Goal: Task Accomplishment & Management: Manage account settings

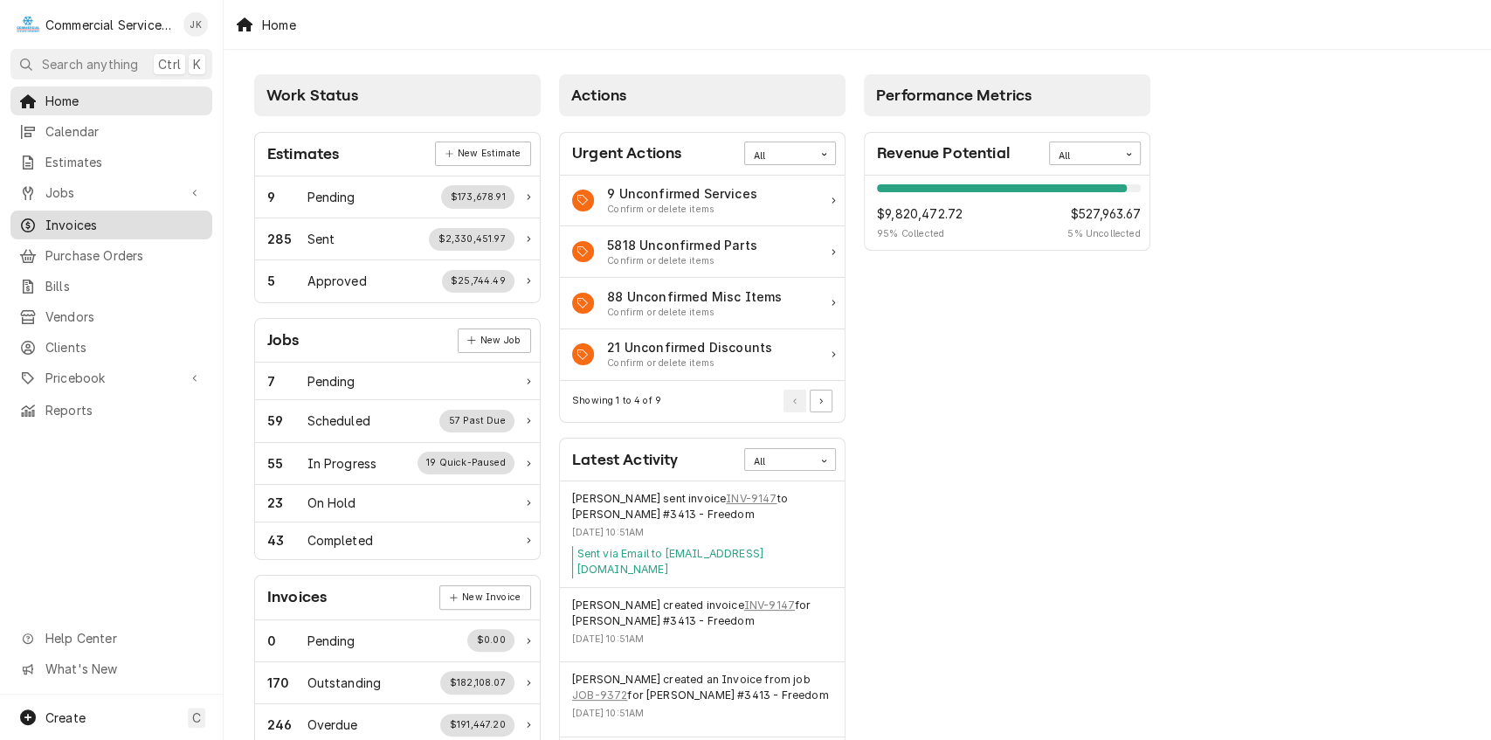
click at [185, 216] on span "Invoices" at bounding box center [124, 225] width 158 height 18
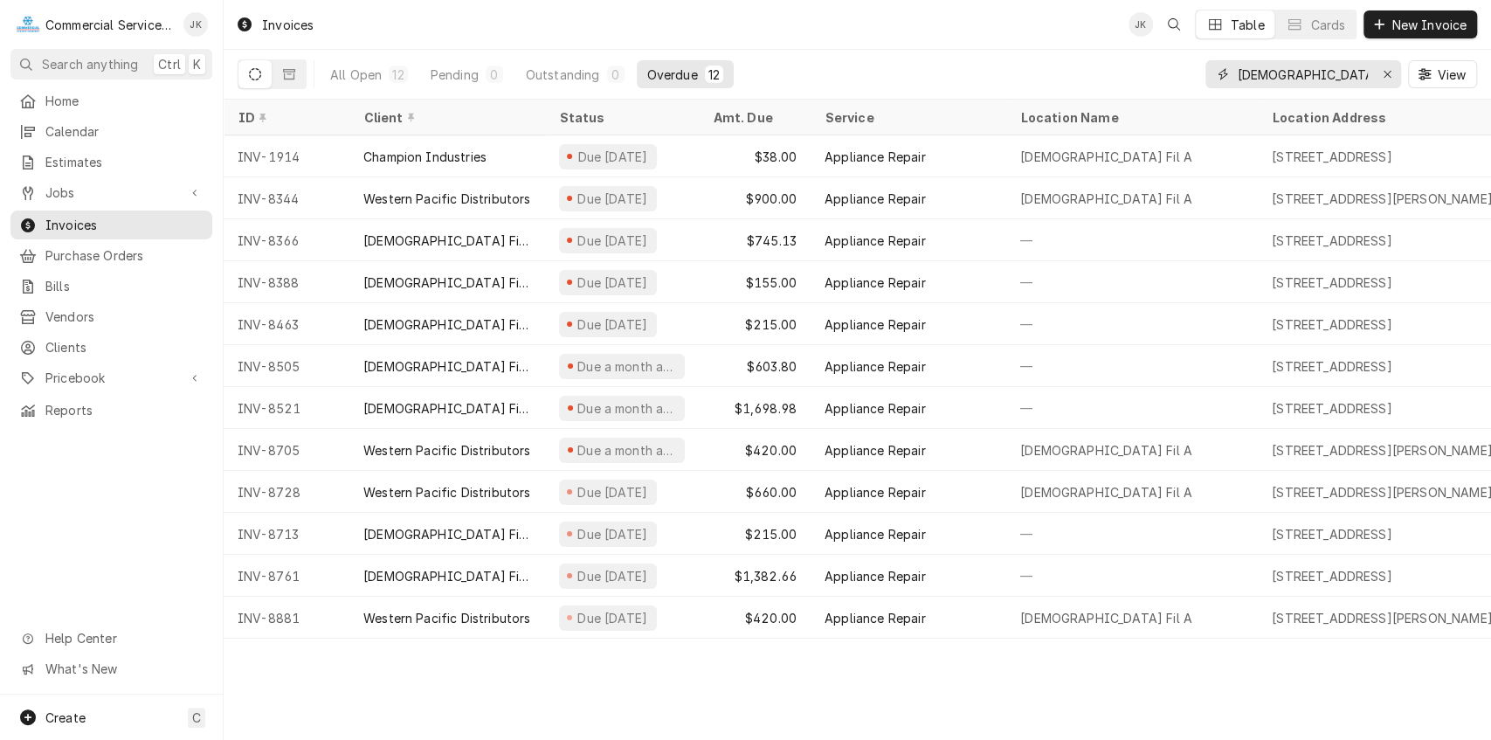
click at [1329, 72] on input "Chick Fil A" at bounding box center [1302, 74] width 131 height 28
type input "C"
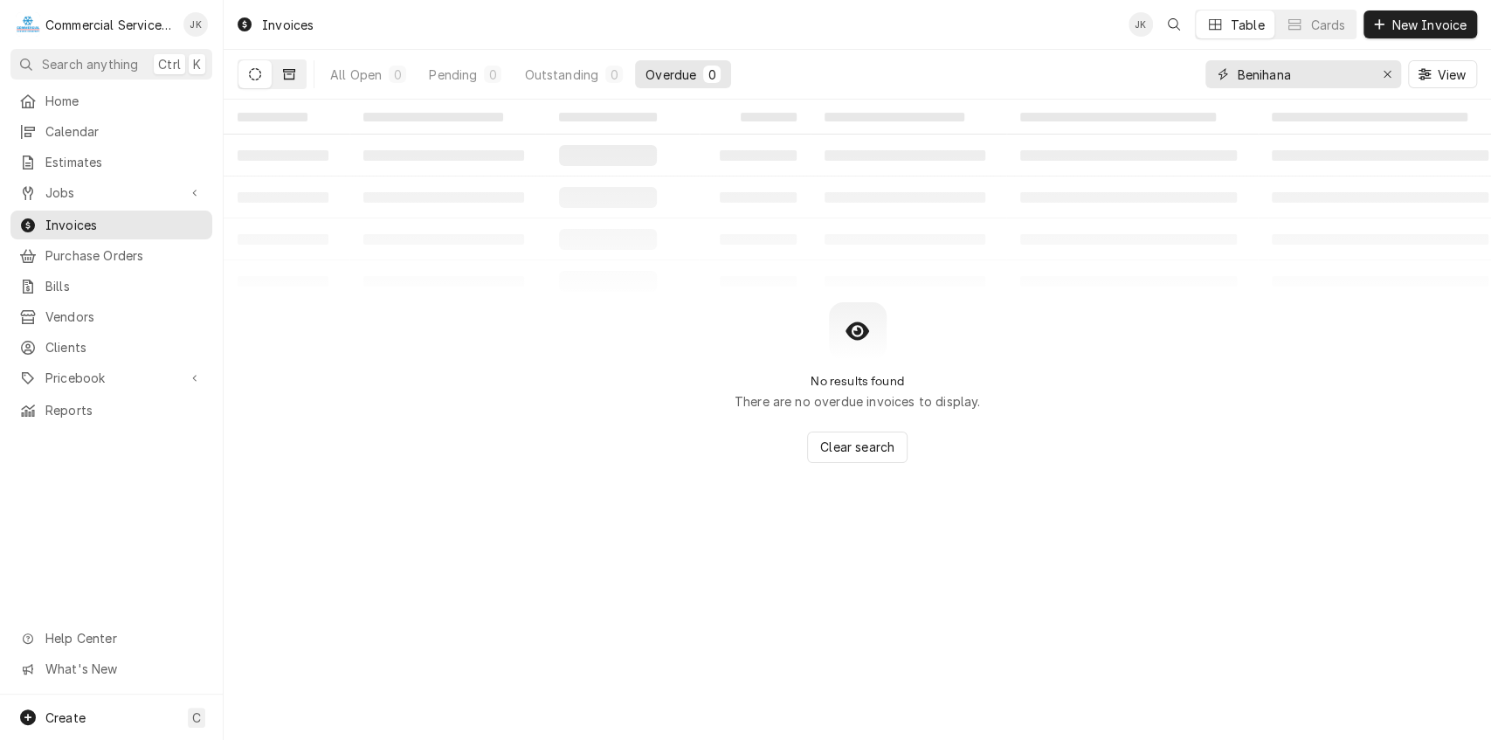
type input "Benihana"
click at [285, 77] on icon "Dynamic Content Wrapper" at bounding box center [289, 74] width 12 height 12
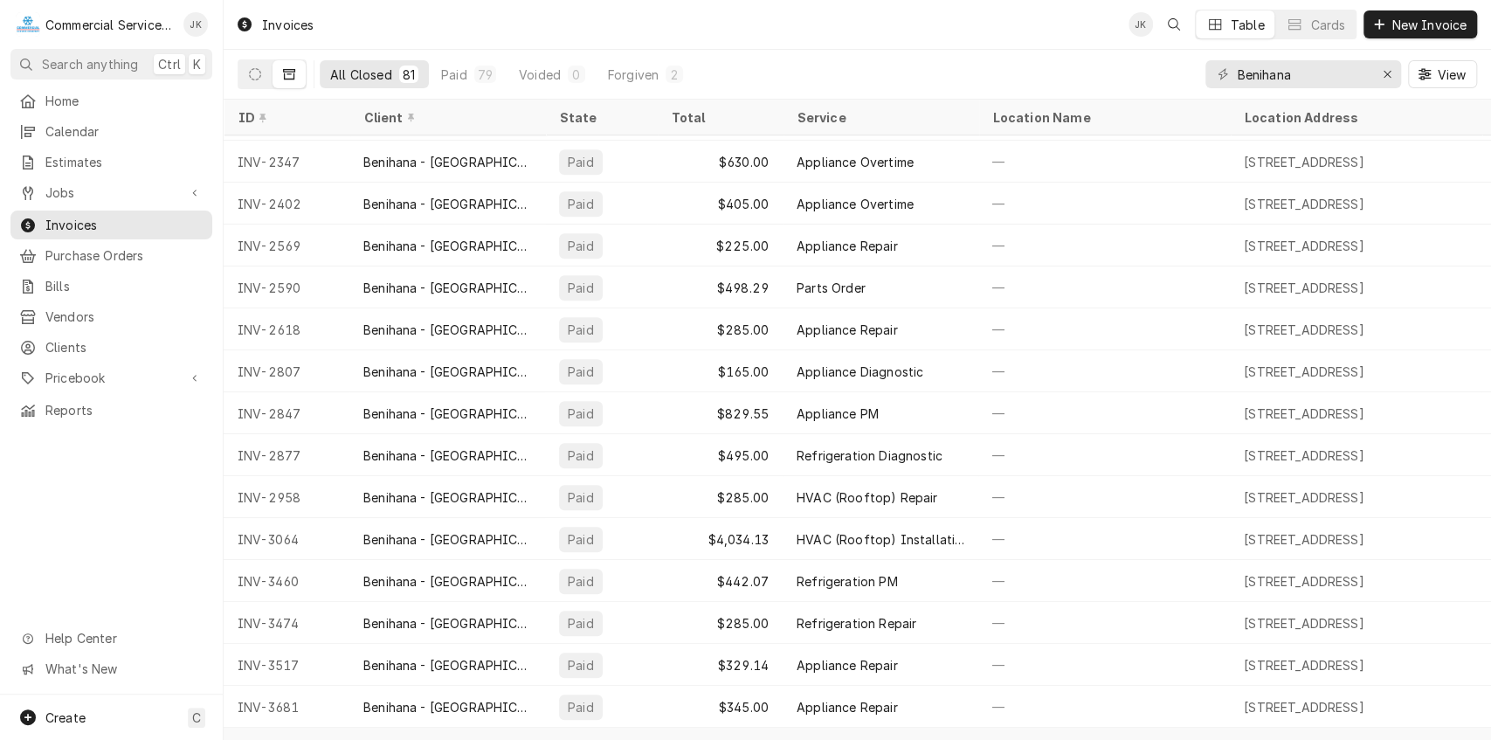
scroll to position [701, 0]
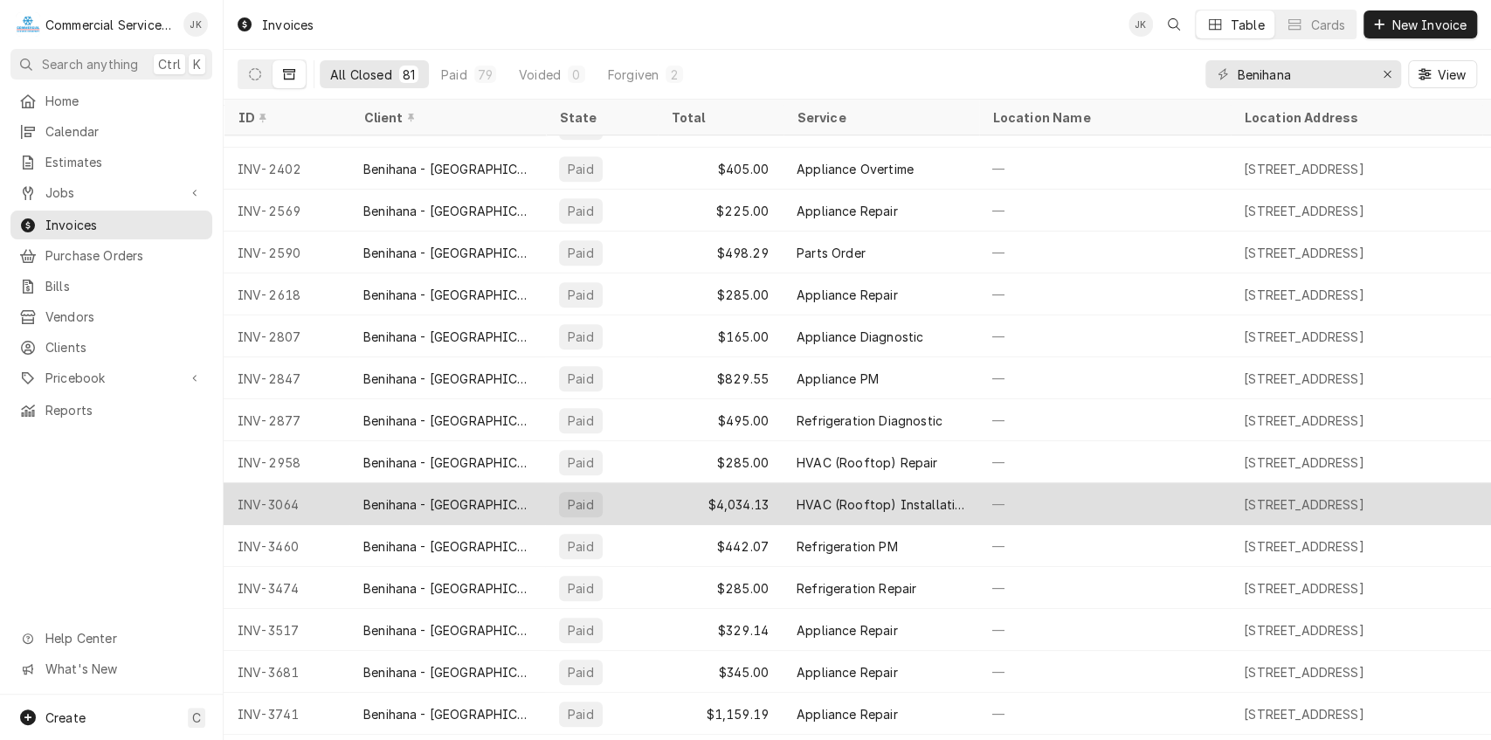
click at [806, 503] on div "HVAC (Rooftop) Installation" at bounding box center [881, 504] width 168 height 18
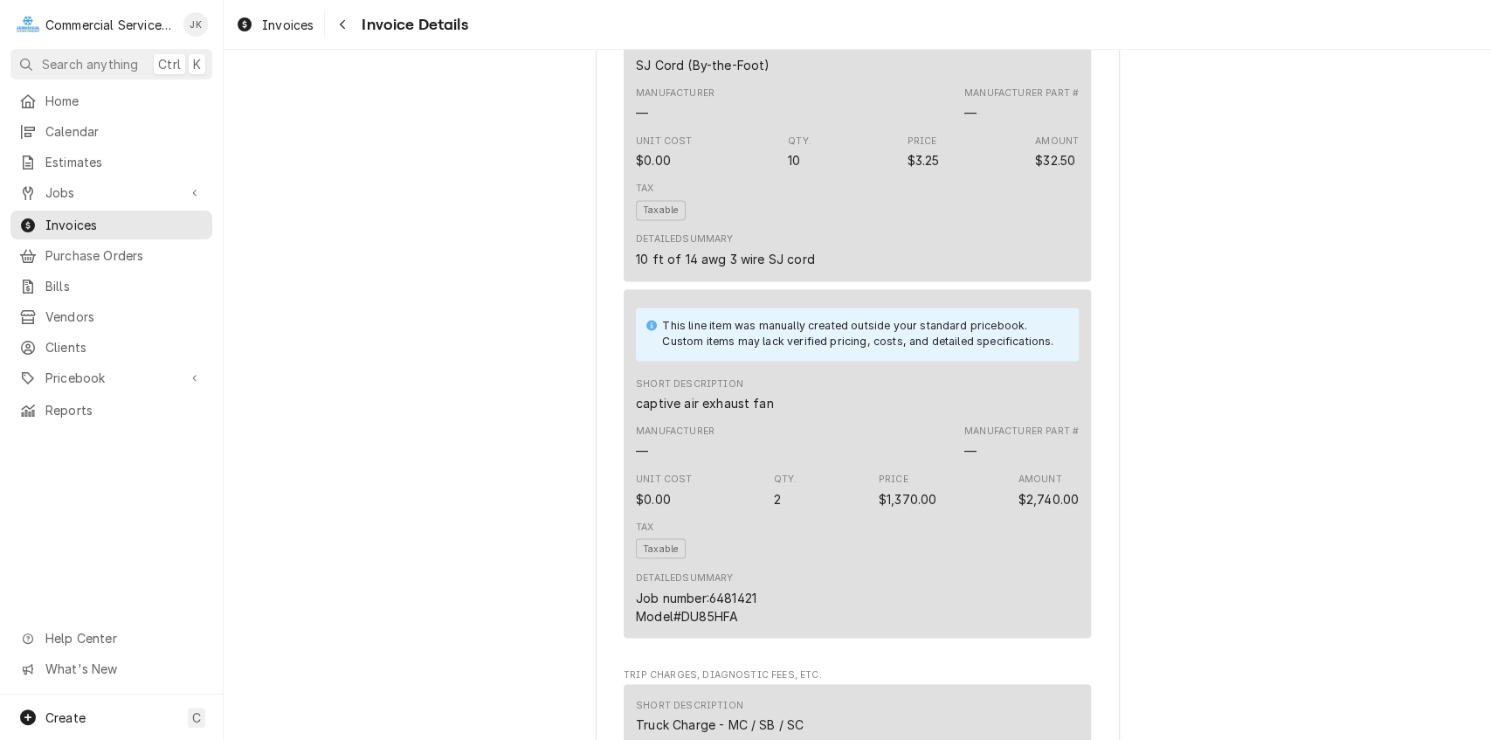
scroll to position [1618, 0]
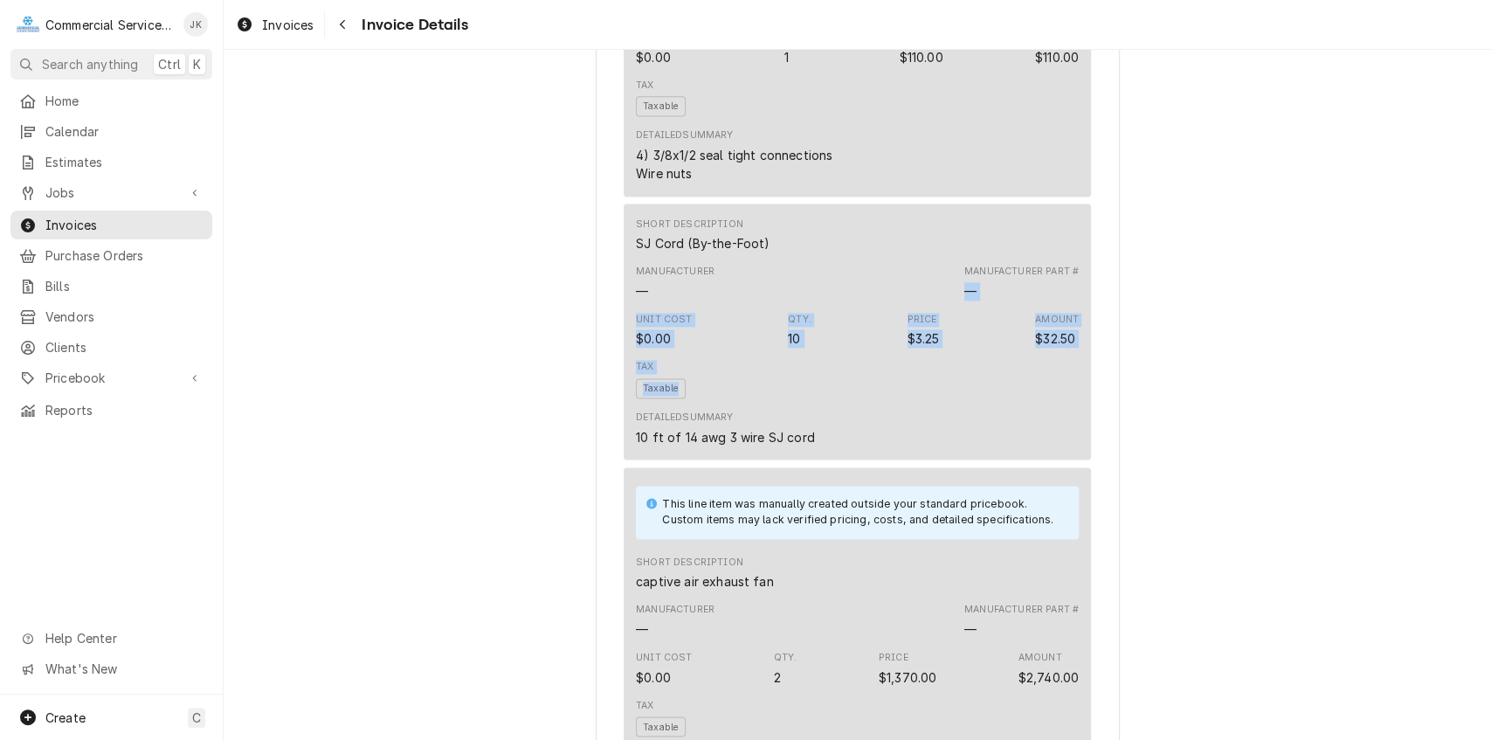
drag, startPoint x: 1462, startPoint y: 354, endPoint x: 1490, endPoint y: 410, distance: 62.5
click at [1490, 410] on div "Paid Sender Commercial Service Co. 541 Brunken Ave Salinas, CA 93901 (831) 422-…" at bounding box center [857, 395] width 1267 height 690
click at [1345, 416] on div "Paid Sender Commercial Service Co. 541 Brunken Ave Salinas, CA 93901 (831) 422-…" at bounding box center [857, 300] width 1267 height 3736
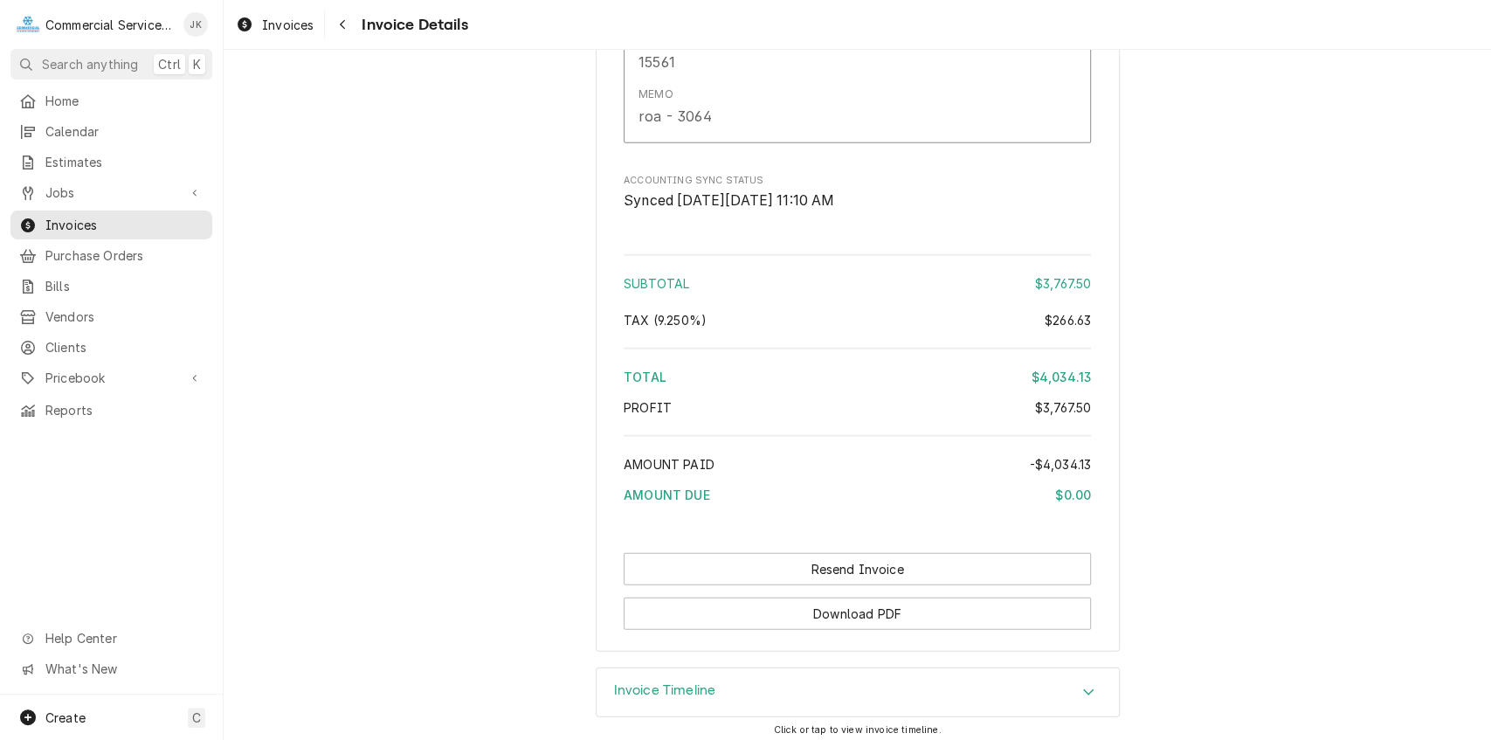
scroll to position [3178, 0]
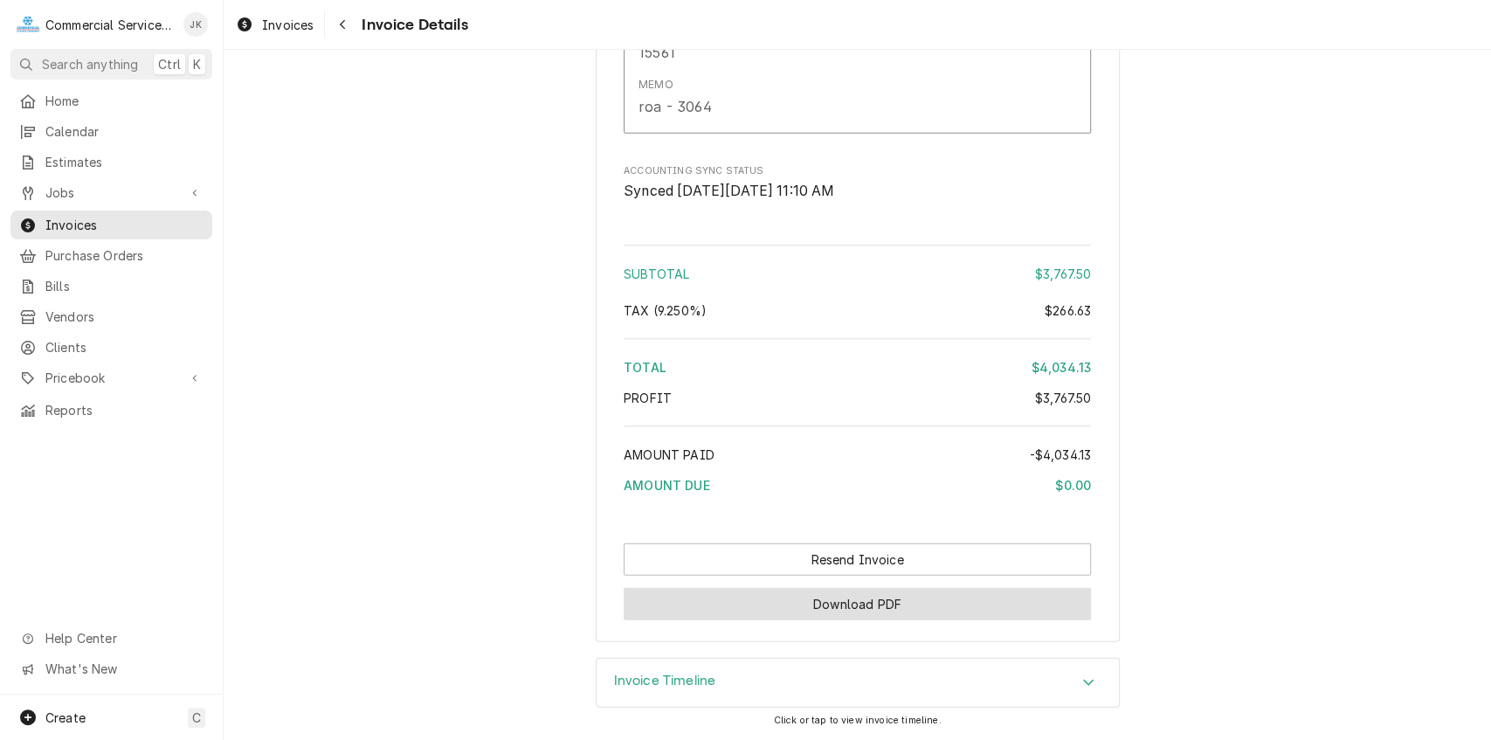
click at [839, 593] on button "Download PDF" at bounding box center [857, 604] width 467 height 32
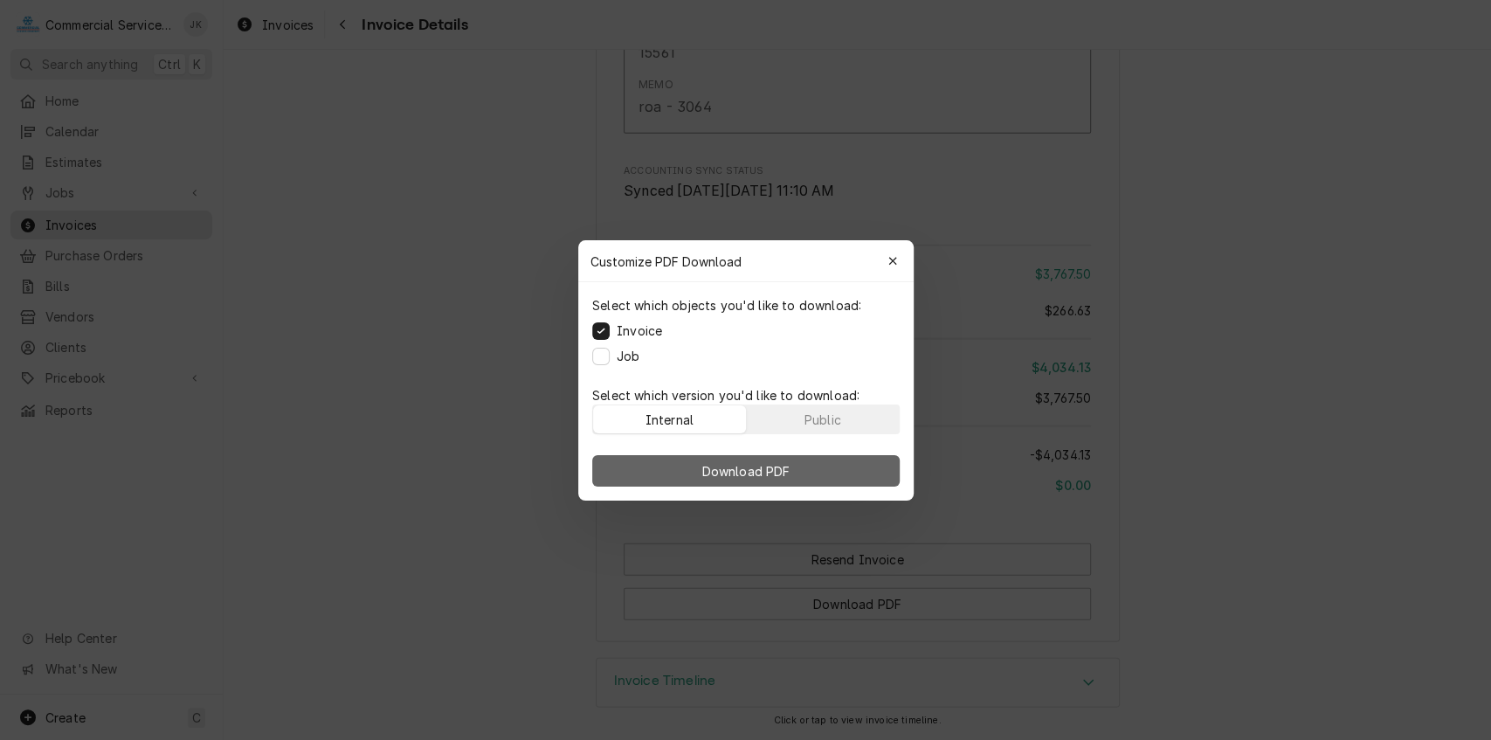
click at [725, 468] on span "Download PDF" at bounding box center [745, 470] width 95 height 18
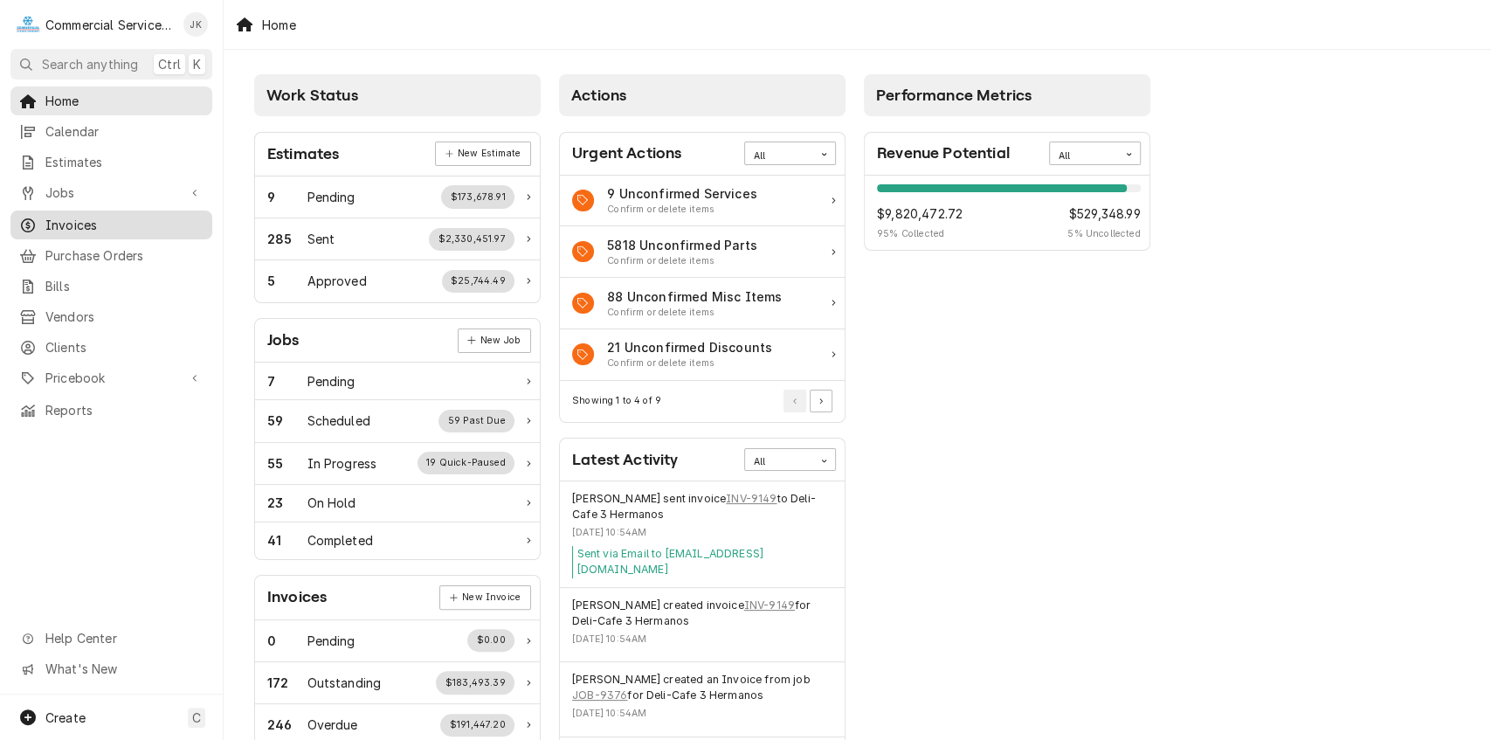
click at [100, 216] on span "Invoices" at bounding box center [124, 225] width 158 height 18
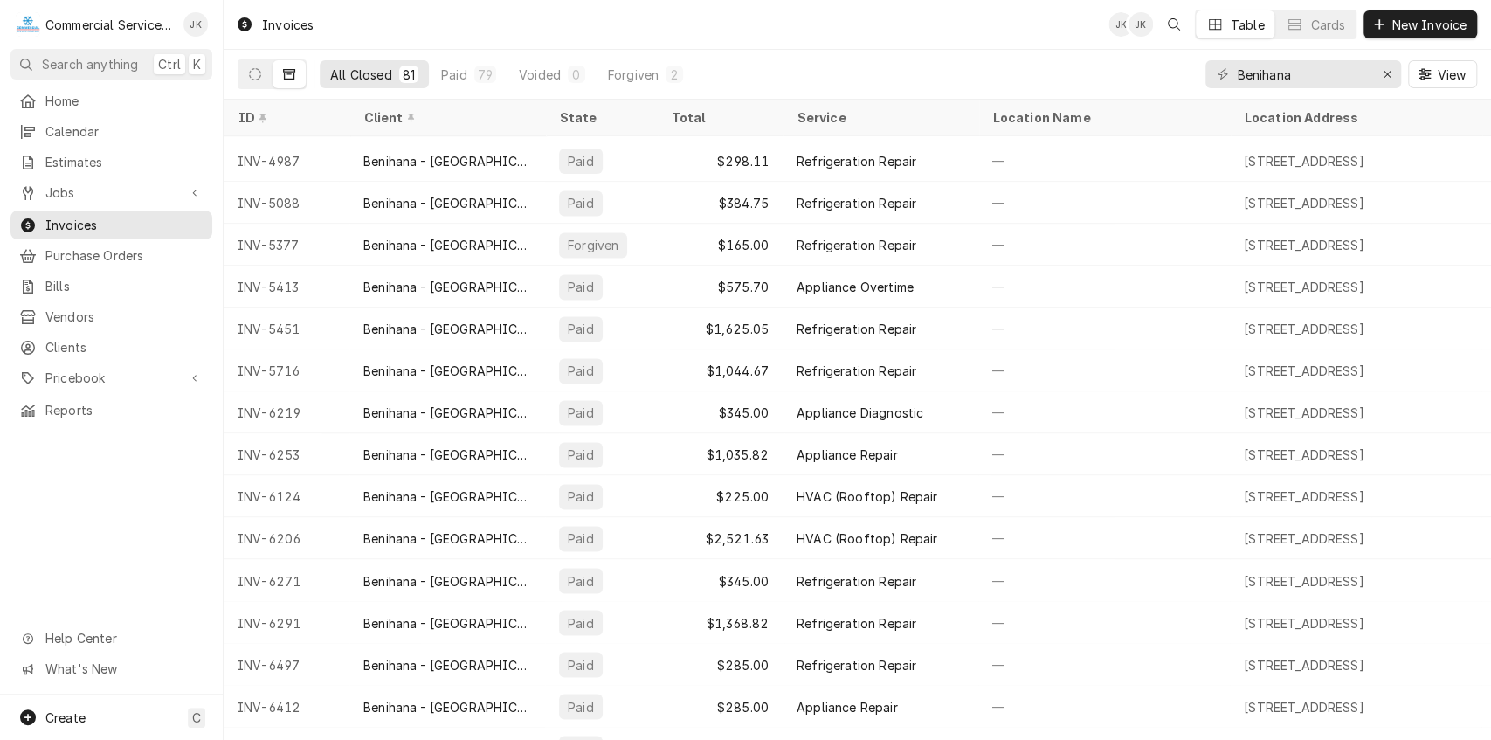
scroll to position [1888, 0]
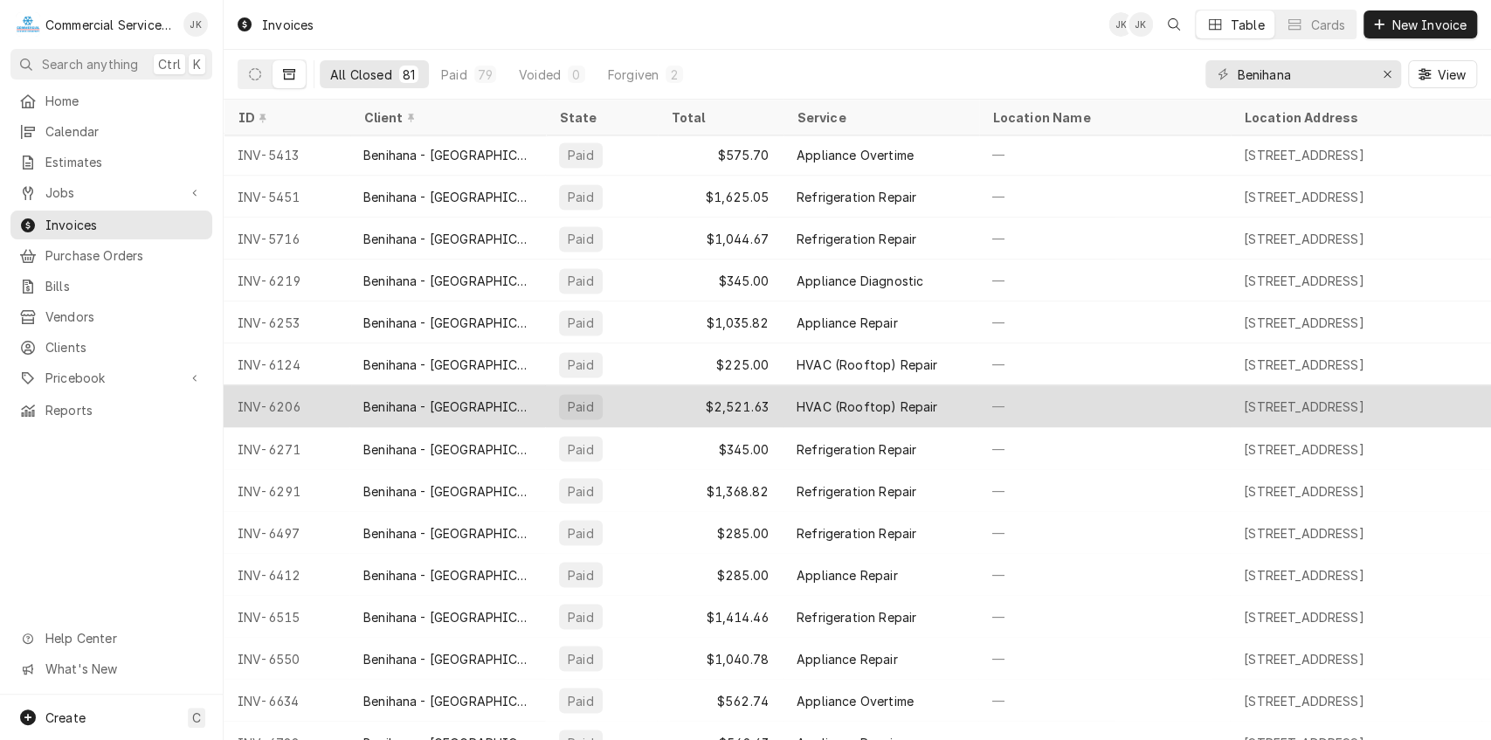
click at [766, 401] on div "$2,521.63" at bounding box center [720, 406] width 126 height 42
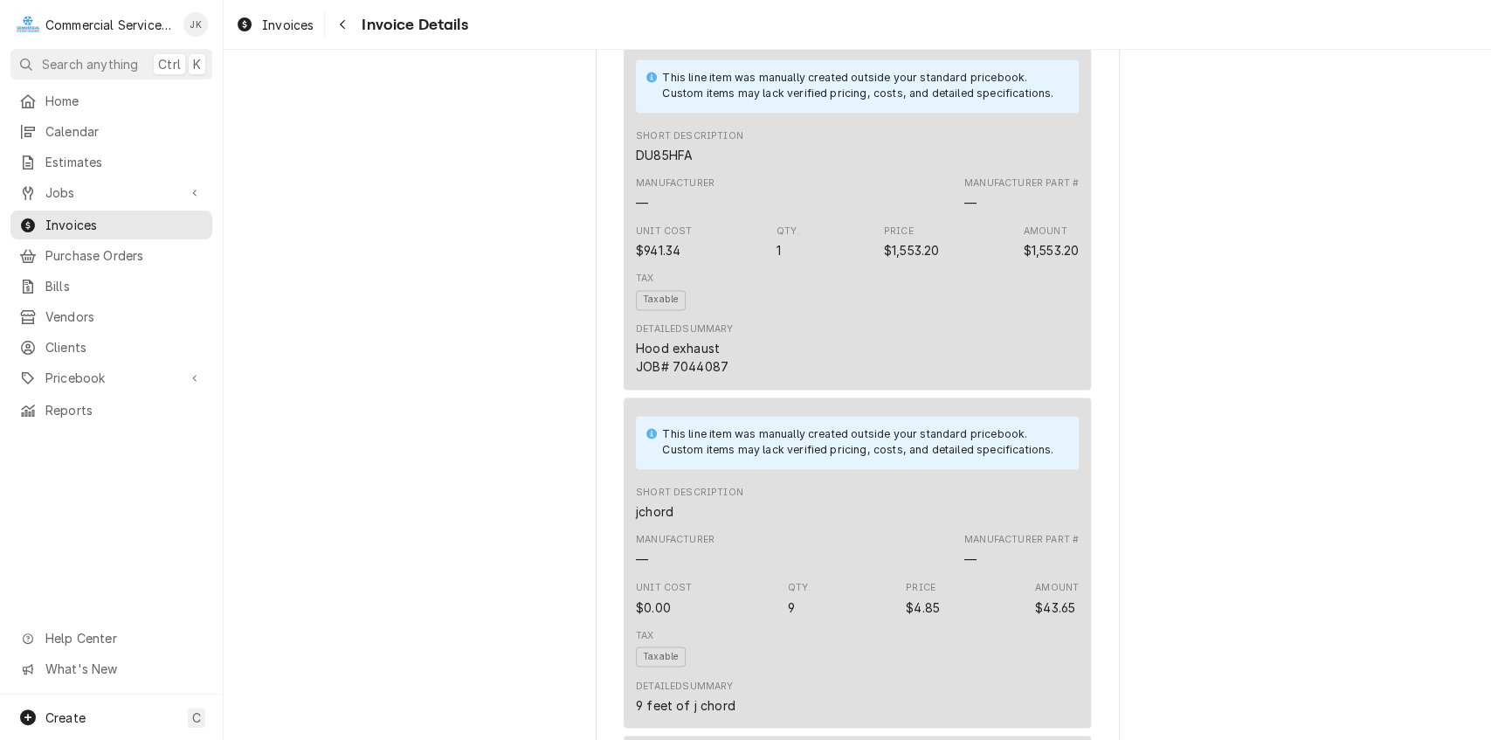
scroll to position [1681, 0]
